Goal: Information Seeking & Learning: Learn about a topic

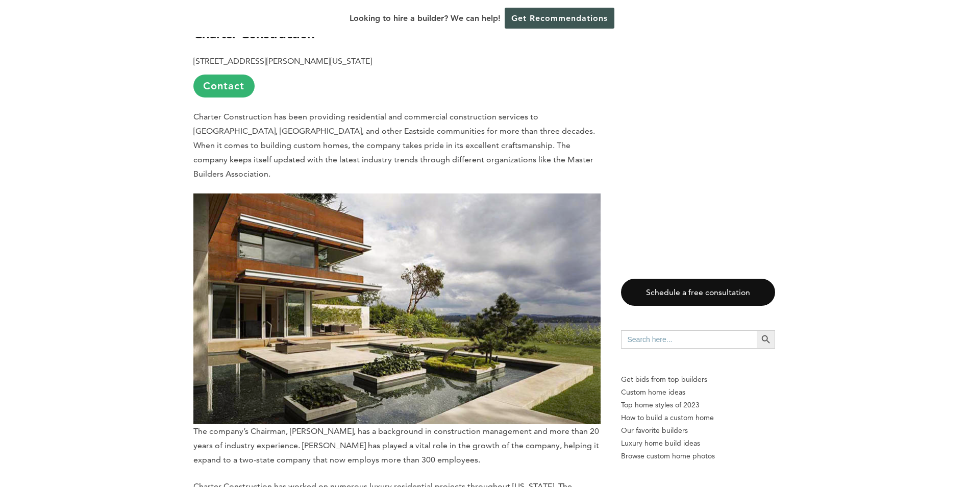
scroll to position [2550, 0]
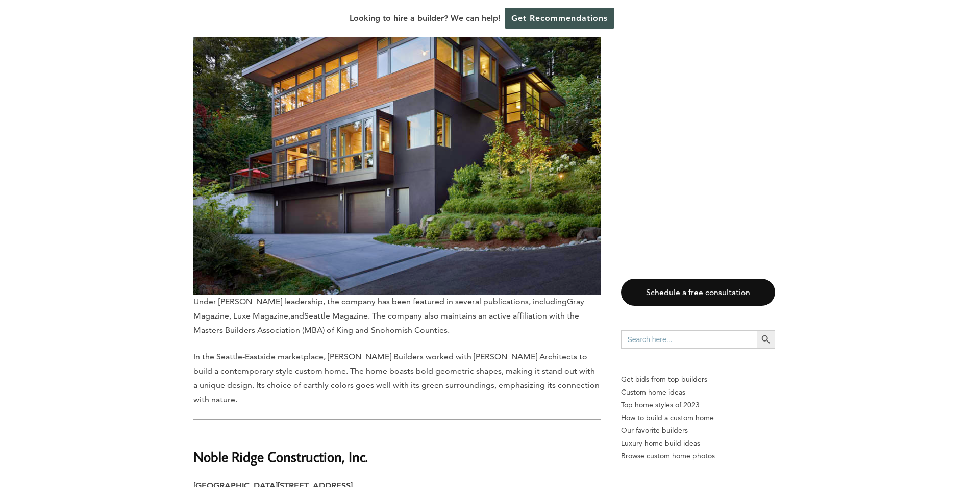
scroll to position [5865, 0]
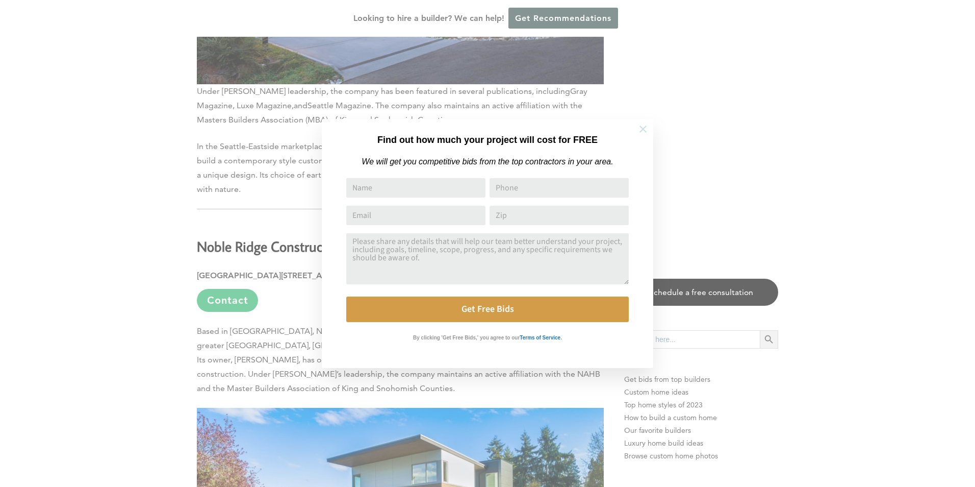
click at [646, 127] on icon at bounding box center [643, 128] width 11 height 11
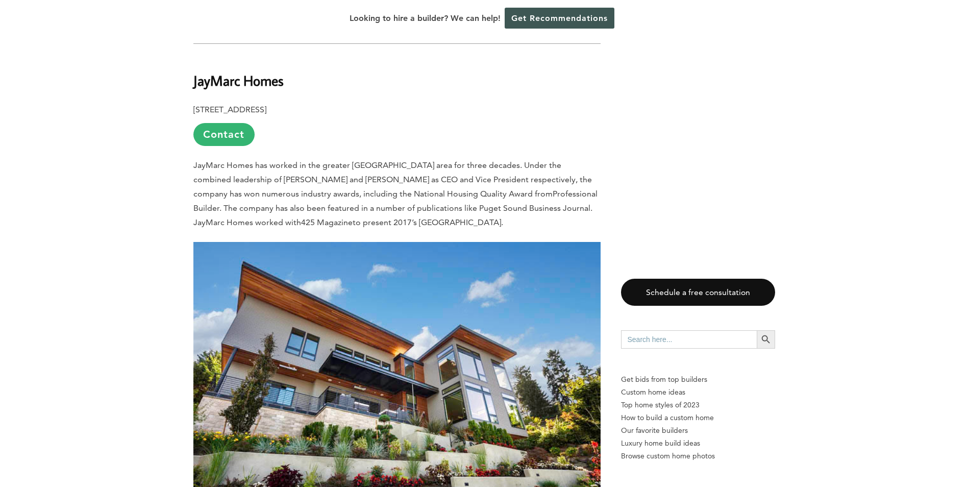
scroll to position [3672, 0]
